Goal: Check status: Check status

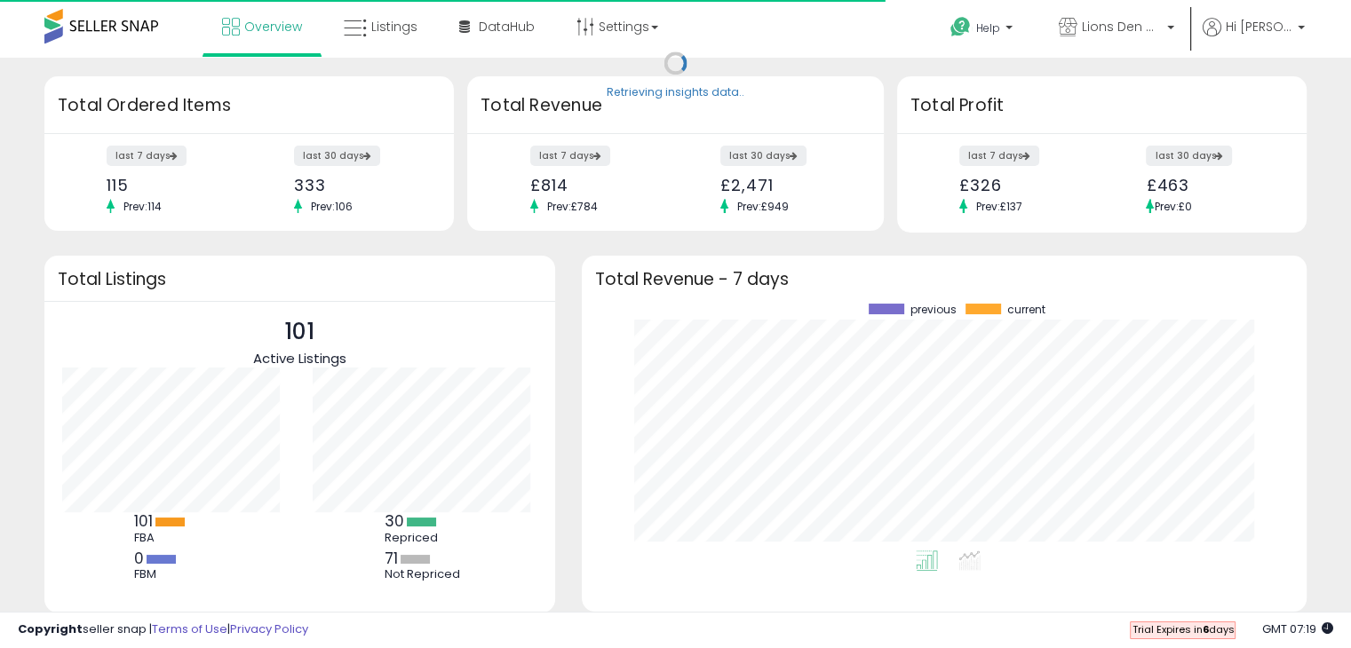
scroll to position [246, 689]
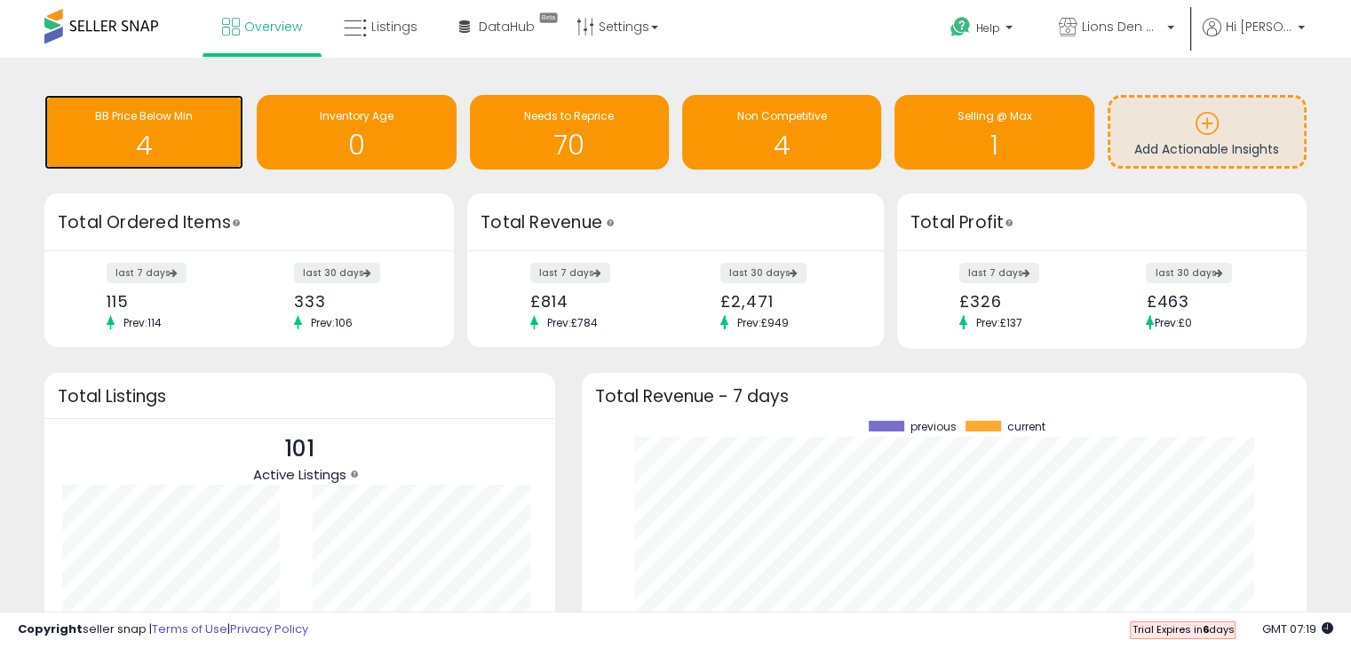
click at [150, 122] on span "BB Price Below Min" at bounding box center [144, 115] width 98 height 15
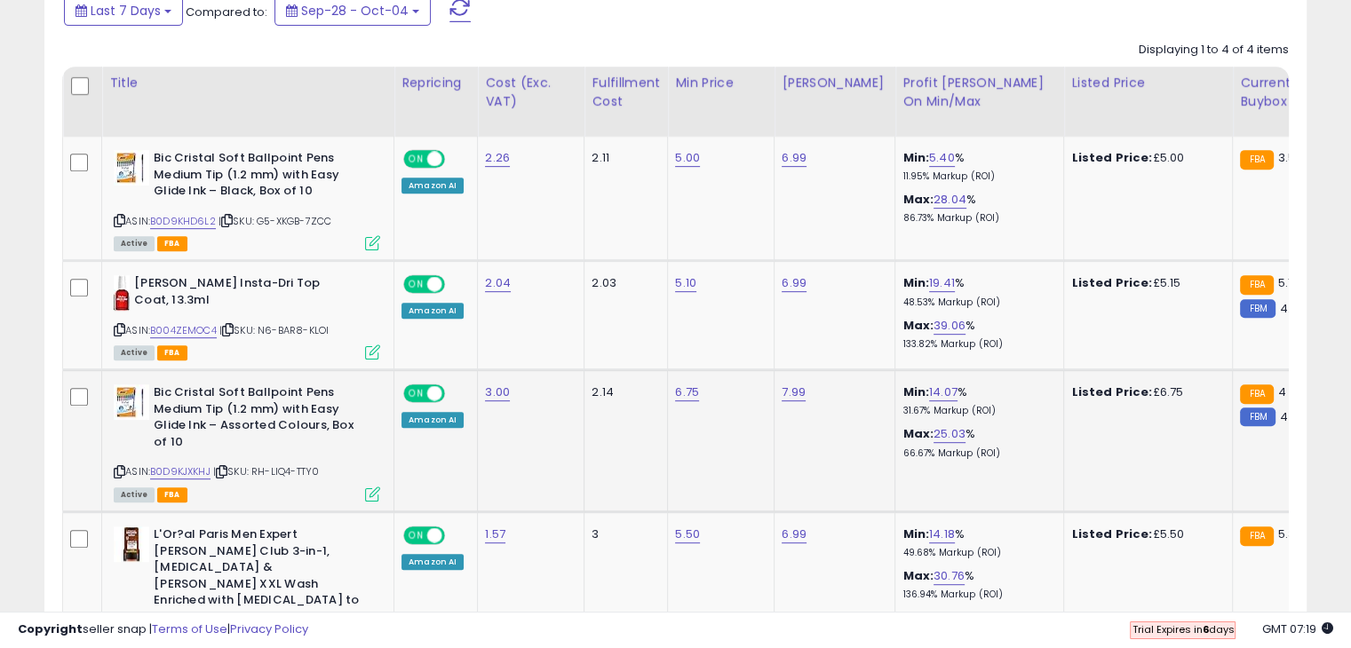
scroll to position [709, 0]
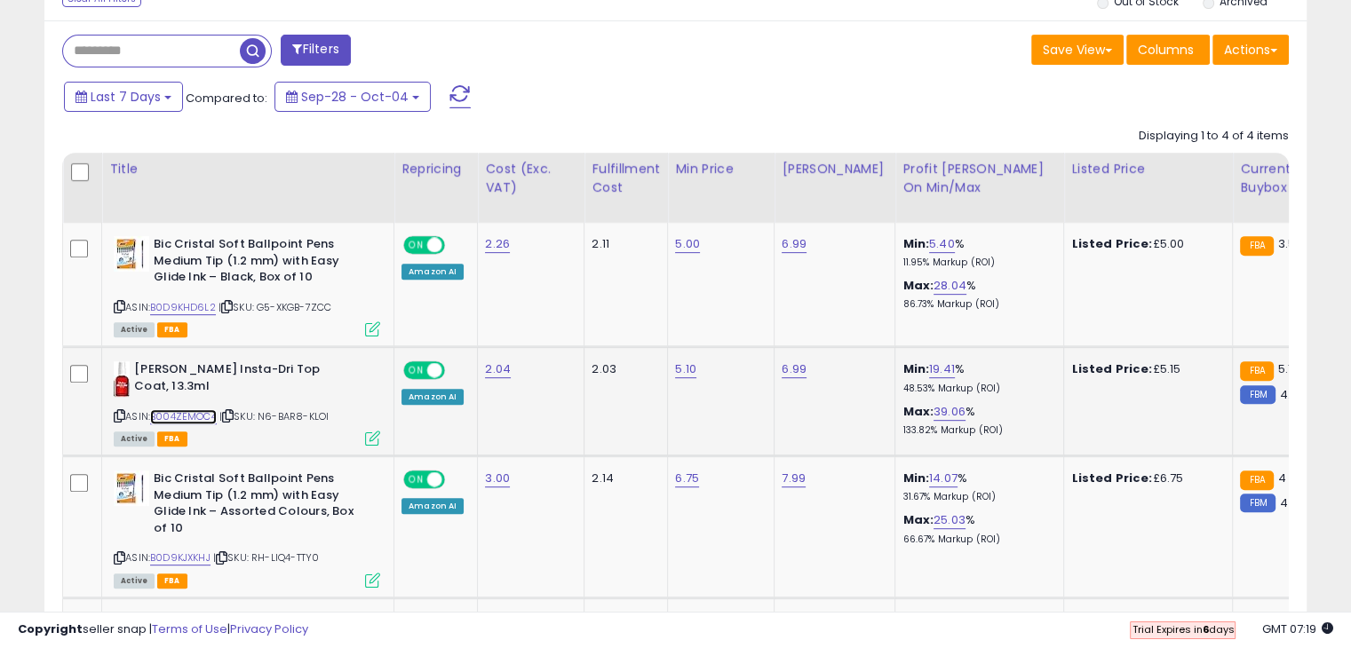
click at [208, 416] on link "B004ZEMOC4" at bounding box center [183, 416] width 67 height 15
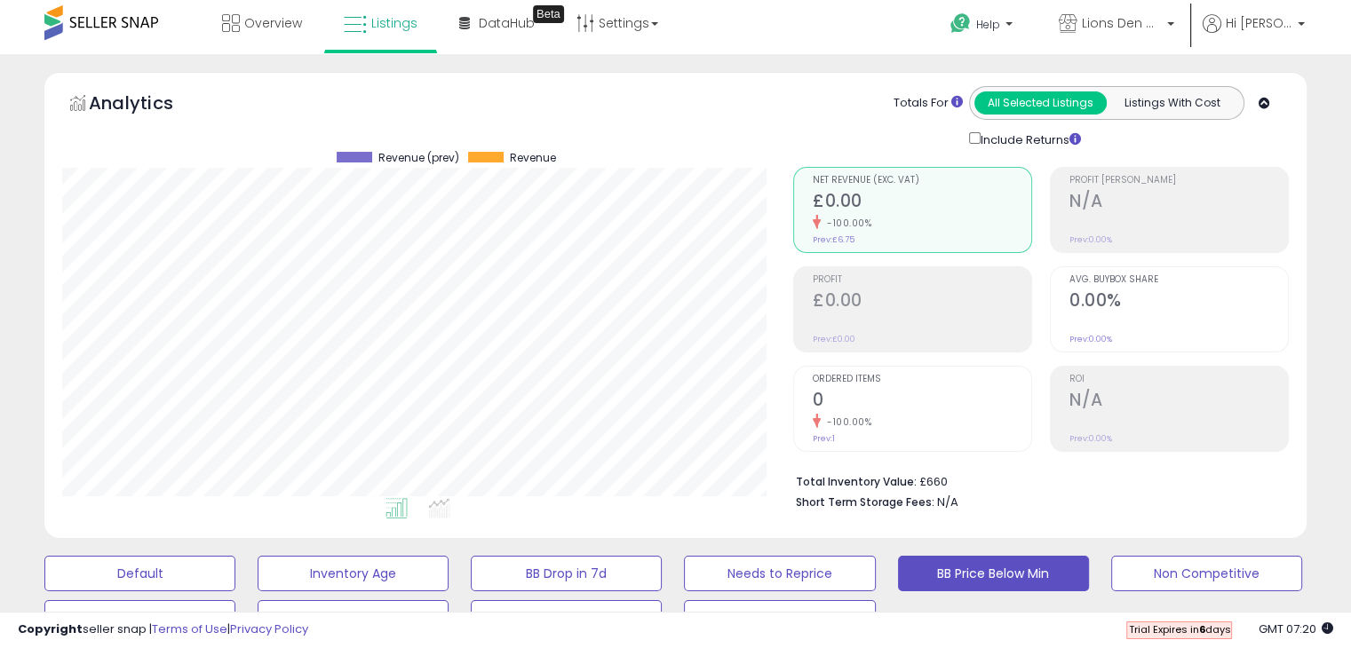
scroll to position [0, 0]
